Goal: Navigation & Orientation: Find specific page/section

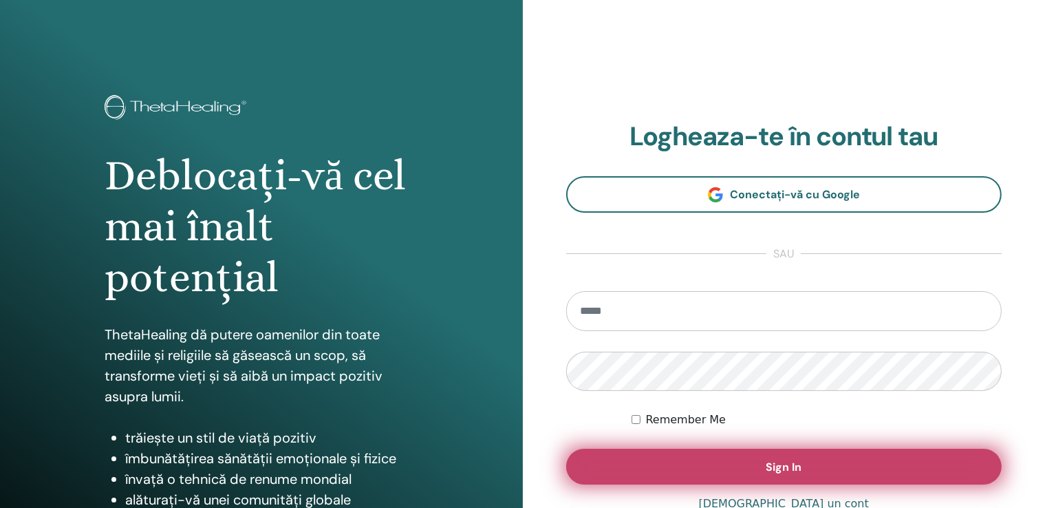
type input "**********"
click at [672, 460] on button "Sign In" at bounding box center [784, 467] width 436 height 36
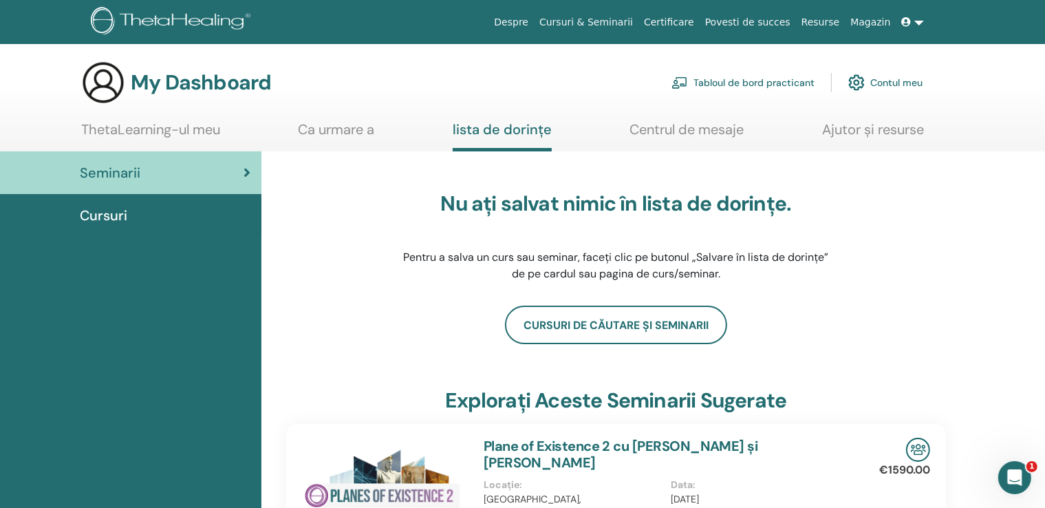
click at [916, 17] on link at bounding box center [913, 22] width 33 height 25
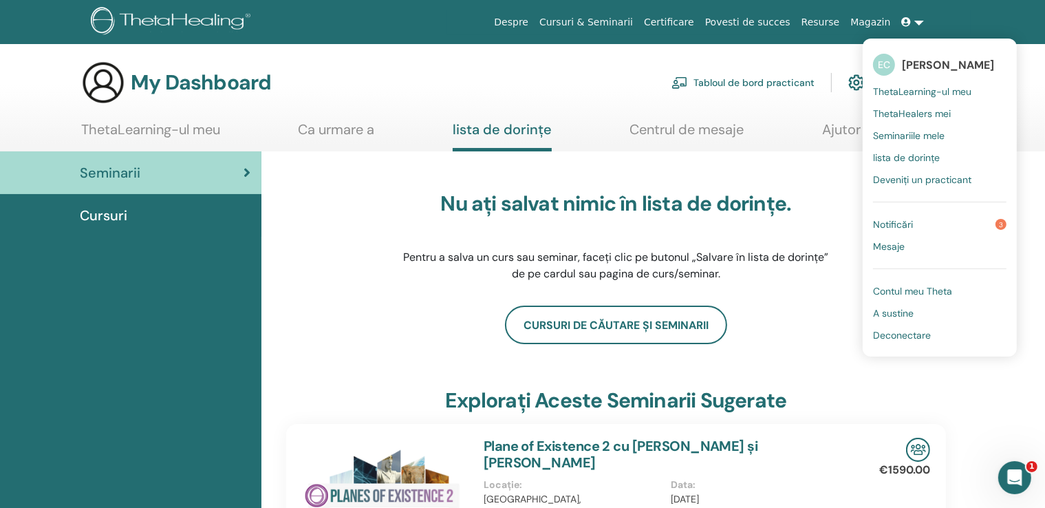
click at [362, 246] on div "Nu ați salvat nimic în lista de dorințe. Pentru a salva un curs sau seminar, fa…" at bounding box center [616, 237] width 660 height 138
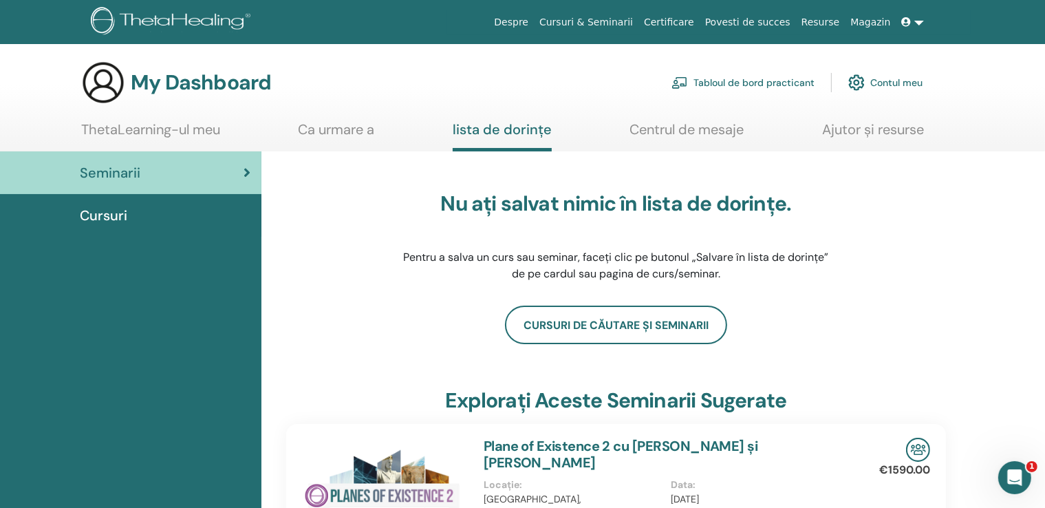
click at [162, 182] on div "Seminarii" at bounding box center [130, 172] width 239 height 21
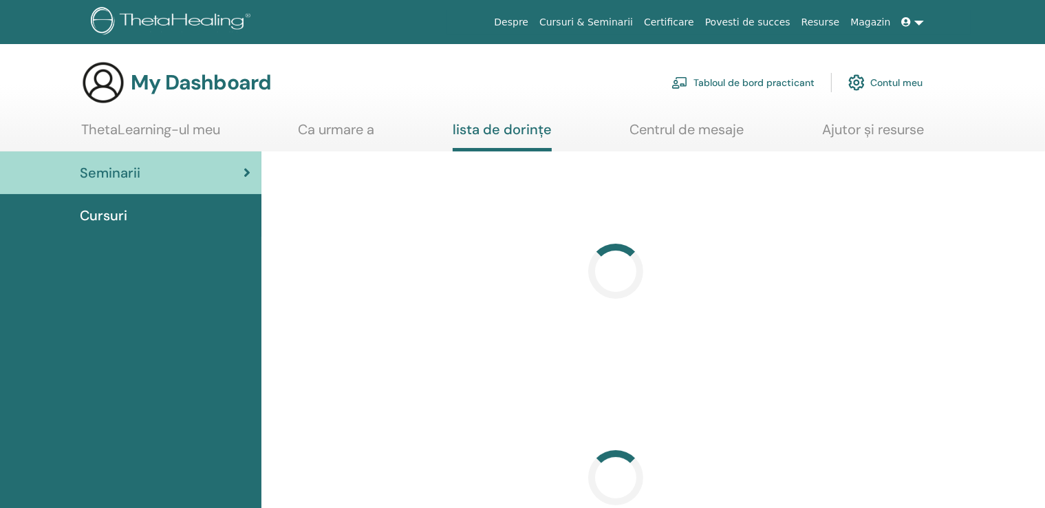
click at [133, 211] on div "Cursuri" at bounding box center [130, 215] width 239 height 21
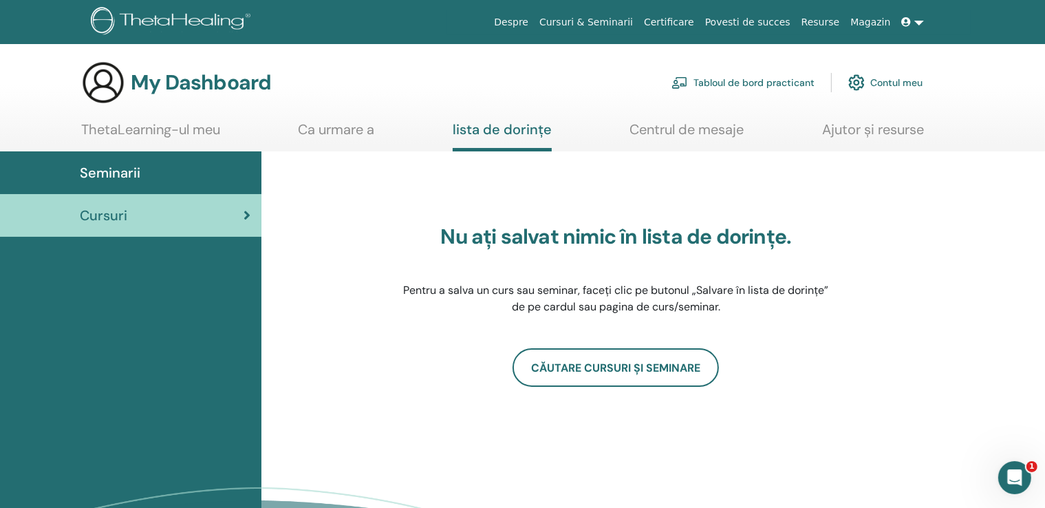
click at [118, 166] on span "Seminarii" at bounding box center [110, 172] width 61 height 21
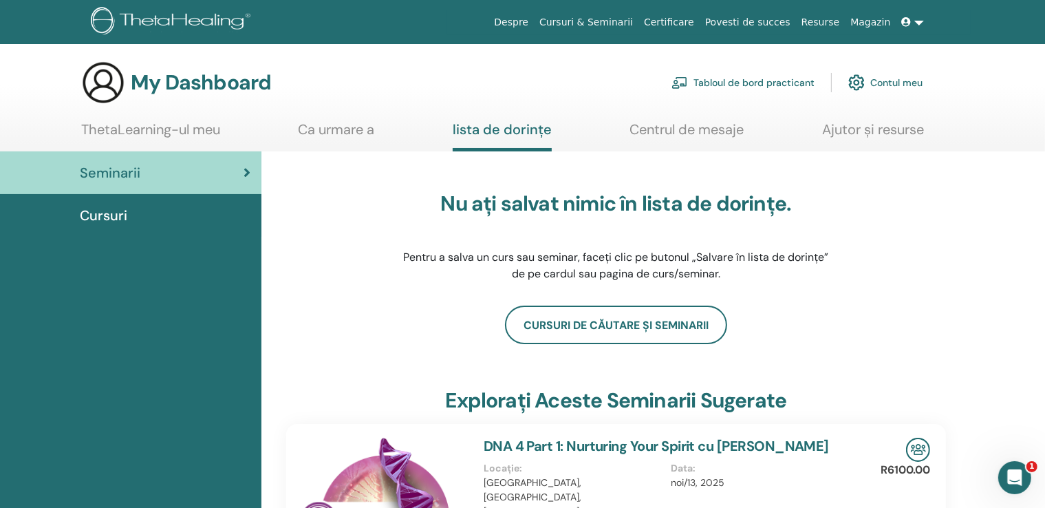
click at [204, 133] on link "ThetaLearning-ul meu" at bounding box center [150, 134] width 139 height 27
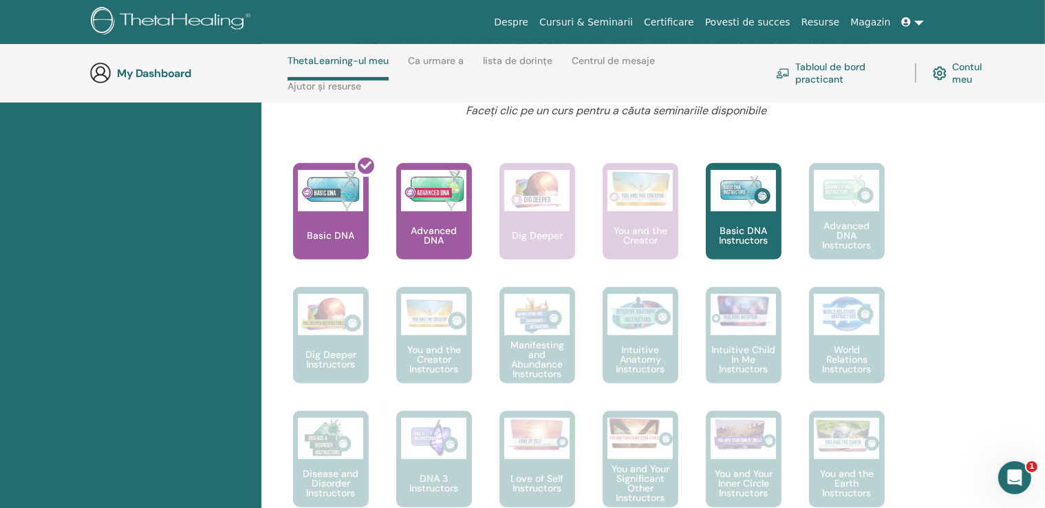
scroll to position [333, 0]
